Goal: Task Accomplishment & Management: Use online tool/utility

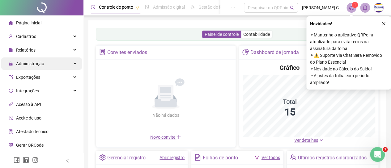
click at [42, 63] on span "Administração" at bounding box center [30, 63] width 28 height 5
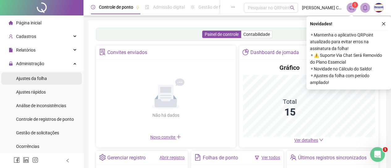
click at [40, 79] on span "Ajustes da folha" at bounding box center [31, 78] width 31 height 5
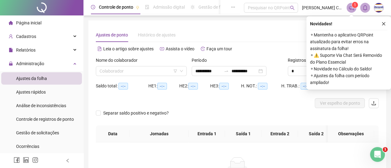
type input "**********"
click at [154, 70] on input "search" at bounding box center [138, 70] width 78 height 9
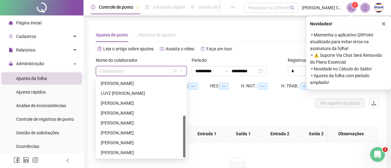
scroll to position [64, 0]
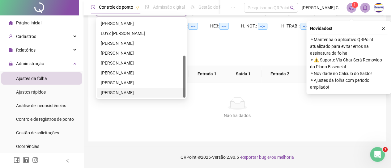
click at [136, 90] on div "[PERSON_NAME]" at bounding box center [141, 92] width 81 height 7
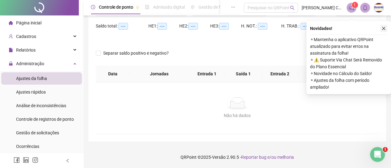
click at [385, 26] on icon "close" at bounding box center [383, 28] width 4 height 4
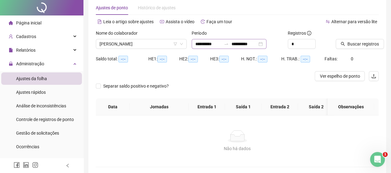
scroll to position [0, 0]
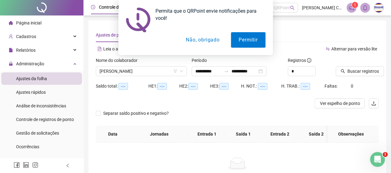
click at [206, 39] on button "Não, obrigado" at bounding box center [202, 39] width 49 height 15
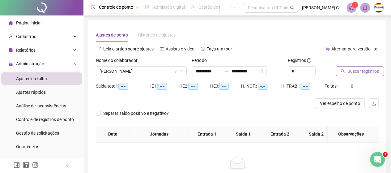
click at [354, 73] on span "Buscar registros" at bounding box center [362, 71] width 31 height 7
